Goal: Navigation & Orientation: Go to known website

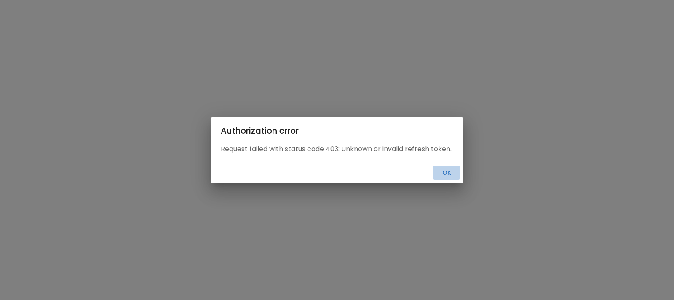
click at [447, 178] on button "Ok" at bounding box center [446, 173] width 27 height 14
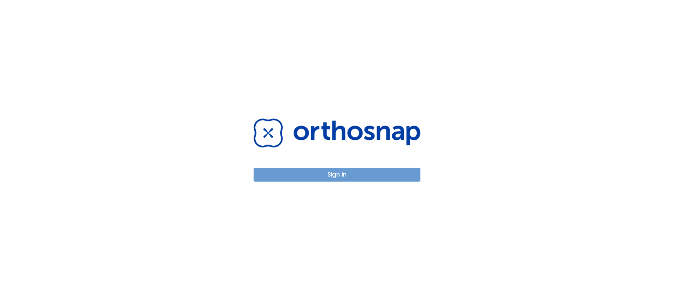
click at [339, 174] on button "Sign in" at bounding box center [336, 175] width 167 height 14
